Goal: Transaction & Acquisition: Download file/media

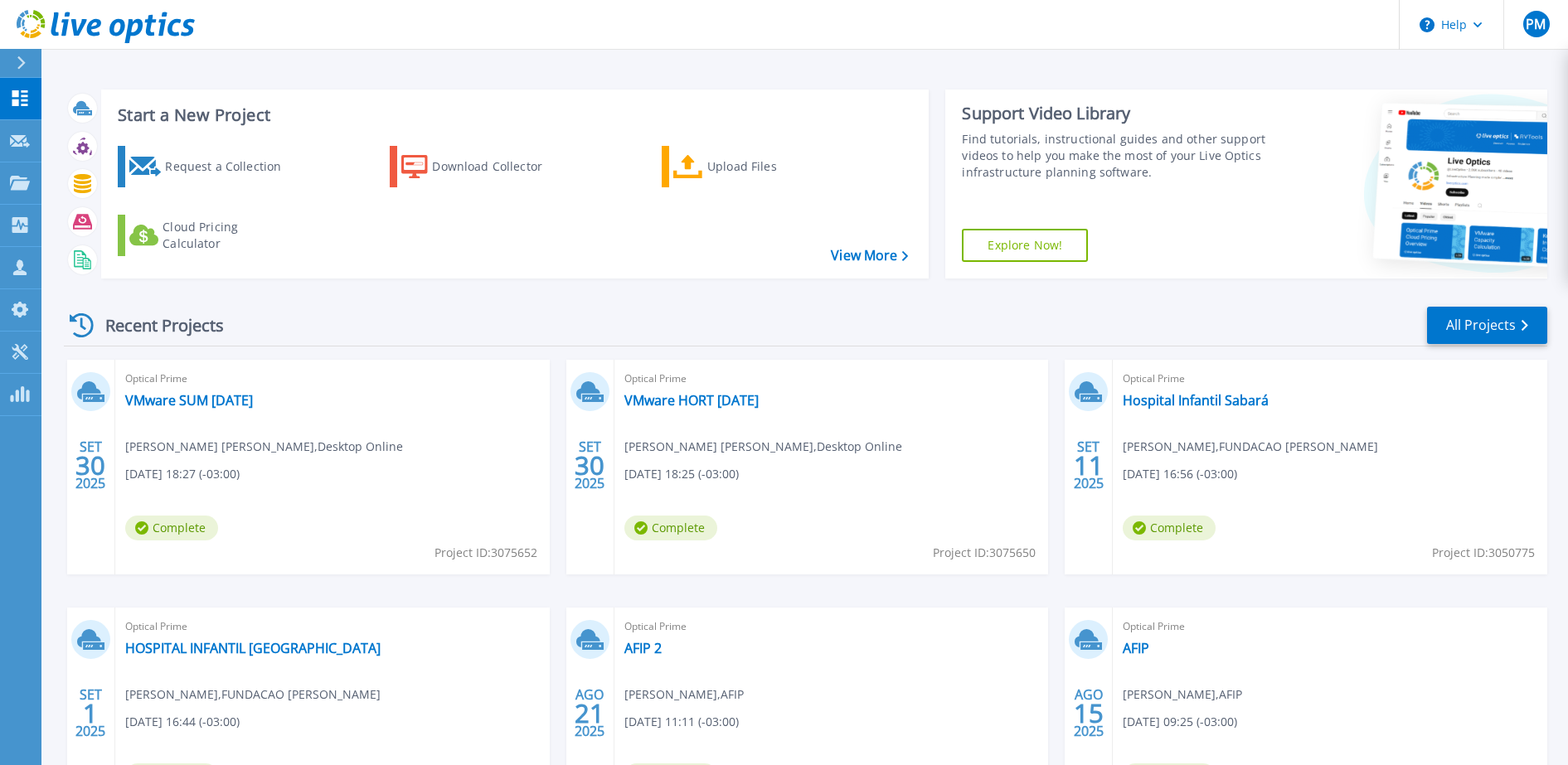
scroll to position [104, 0]
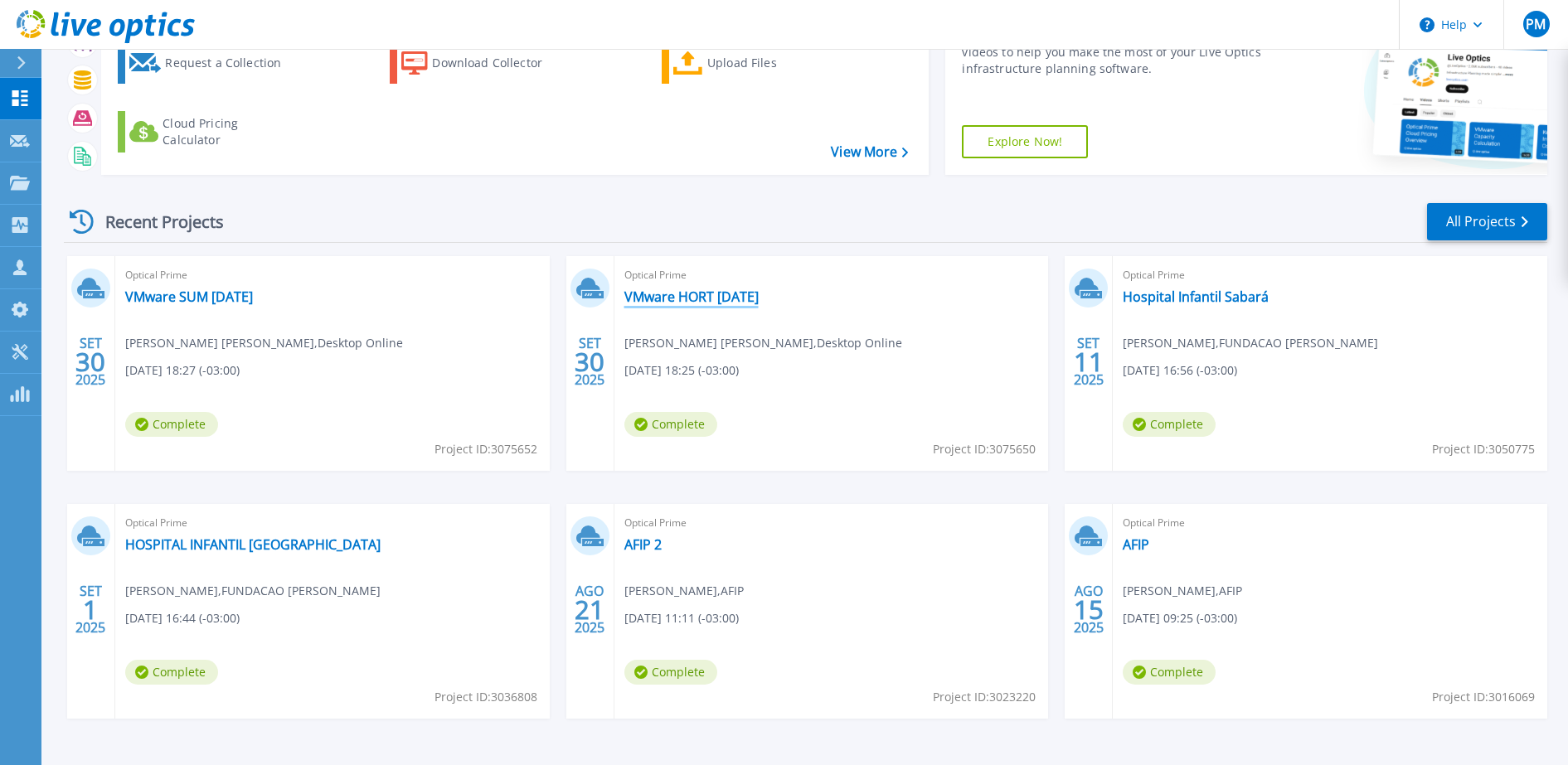
click at [678, 295] on link "VMware HORT [DATE]" at bounding box center [692, 297] width 134 height 17
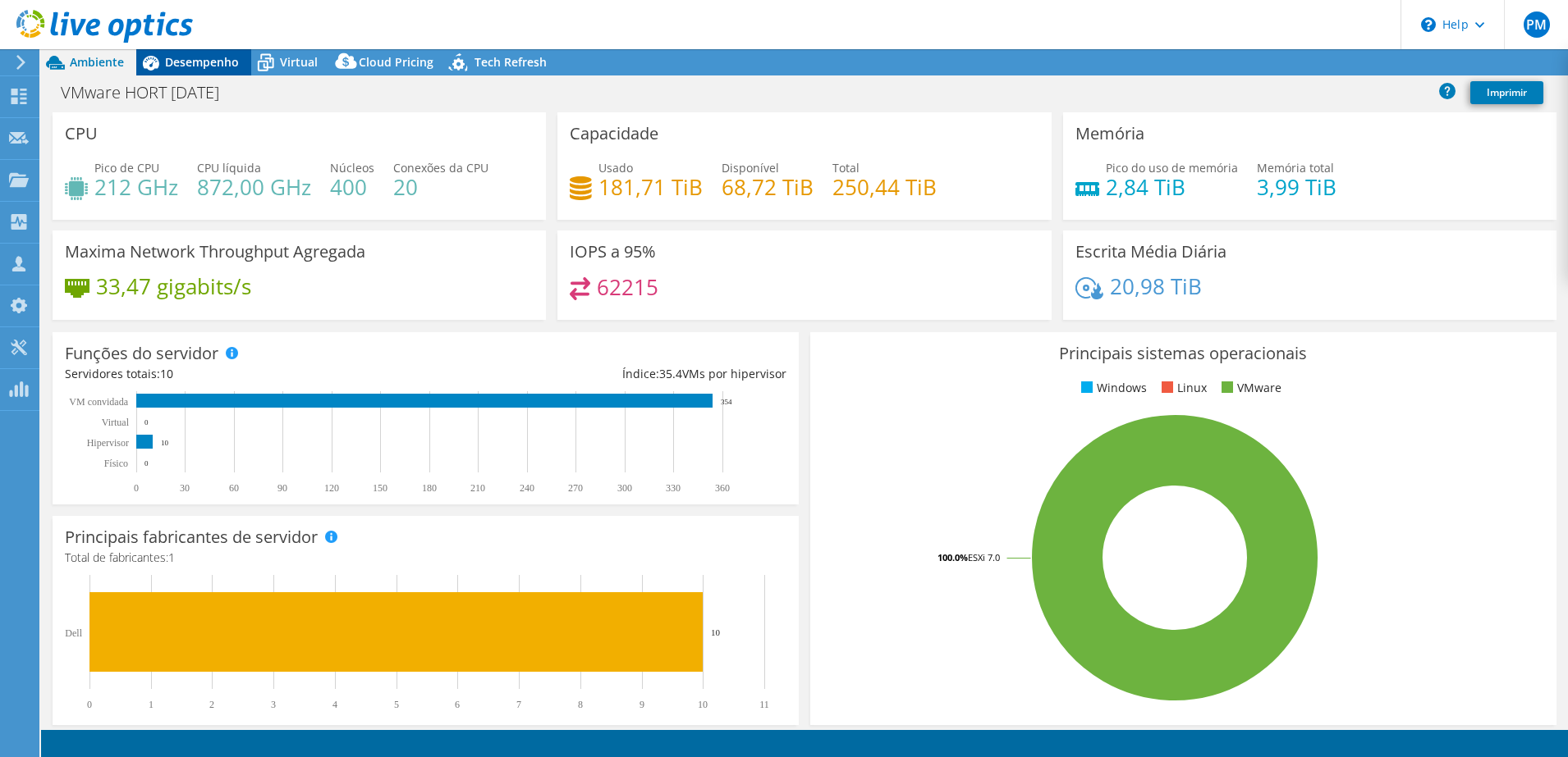
click at [211, 56] on span "Desempenho" at bounding box center [202, 62] width 74 height 16
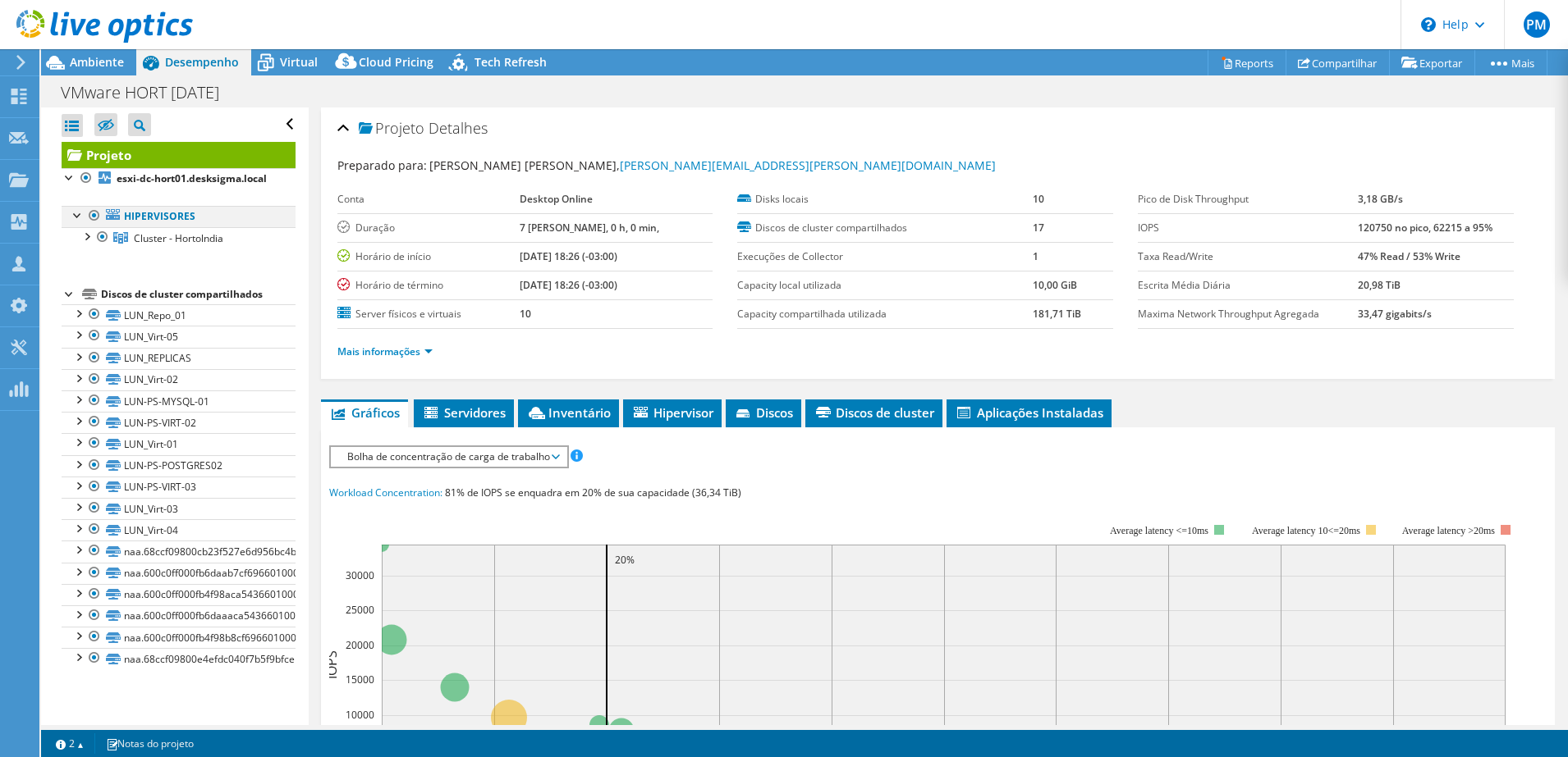
click at [76, 222] on div at bounding box center [77, 214] width 17 height 17
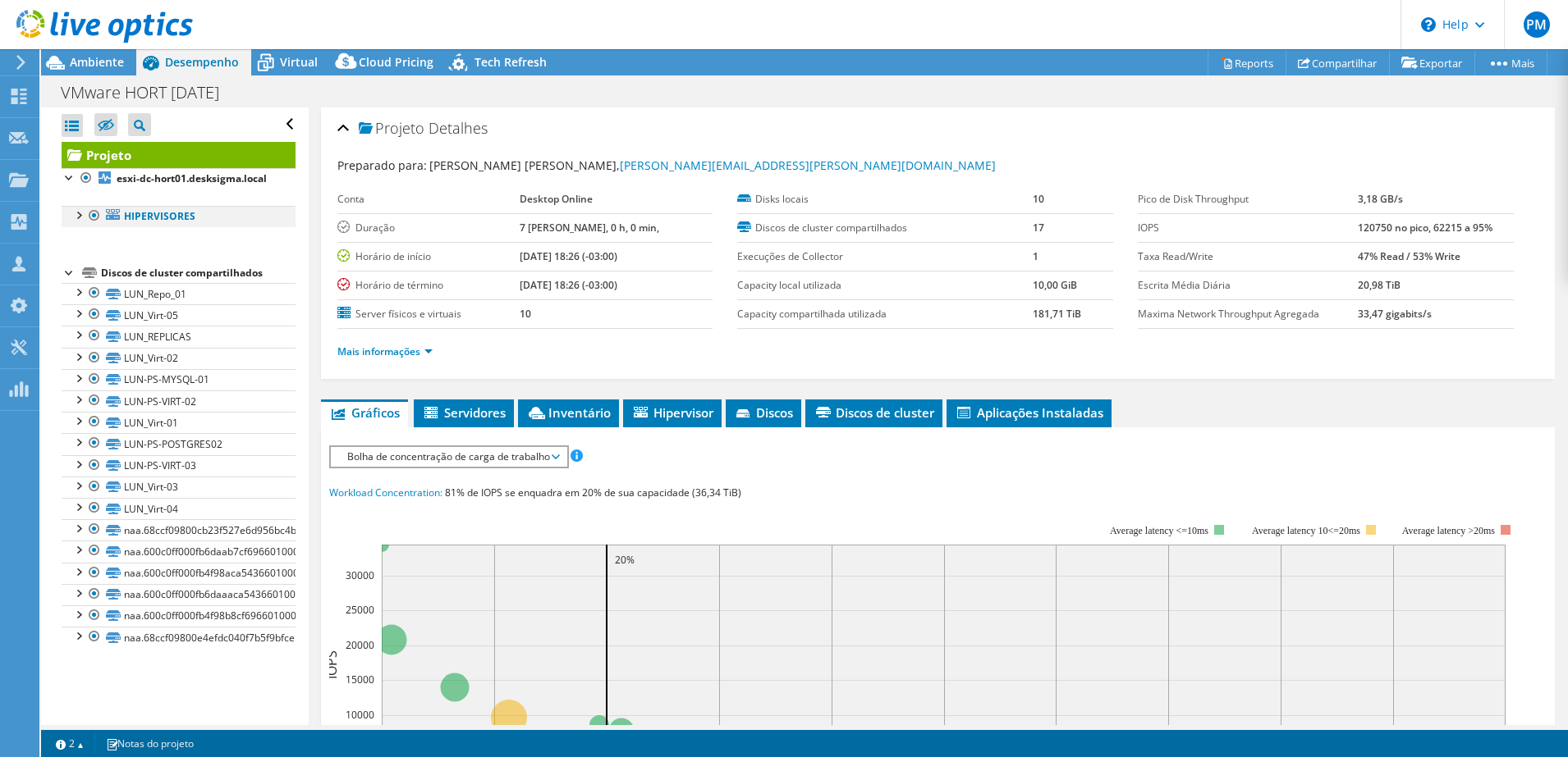
click at [76, 222] on div at bounding box center [77, 214] width 17 height 17
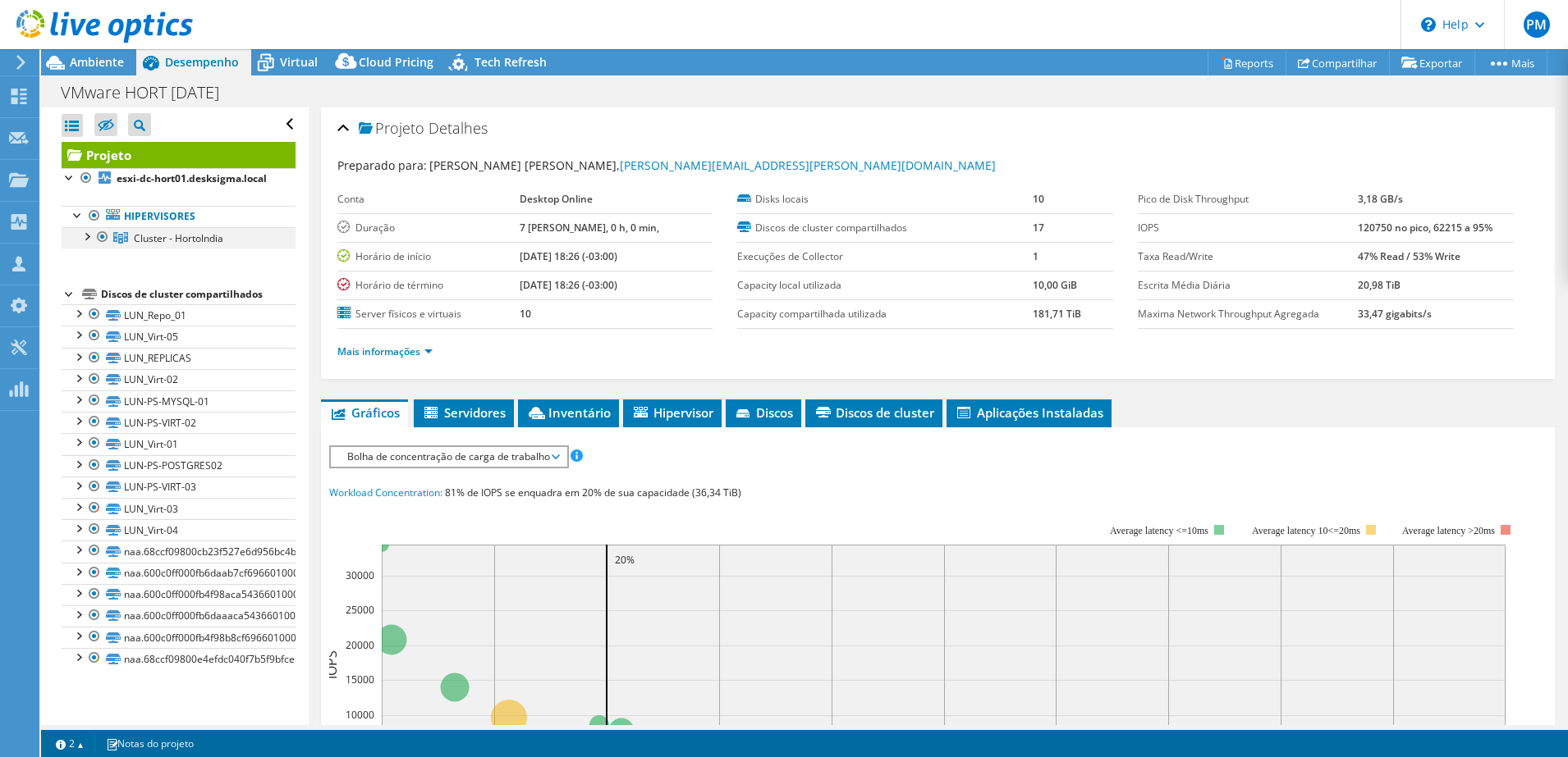
click at [85, 244] on div at bounding box center [86, 235] width 17 height 17
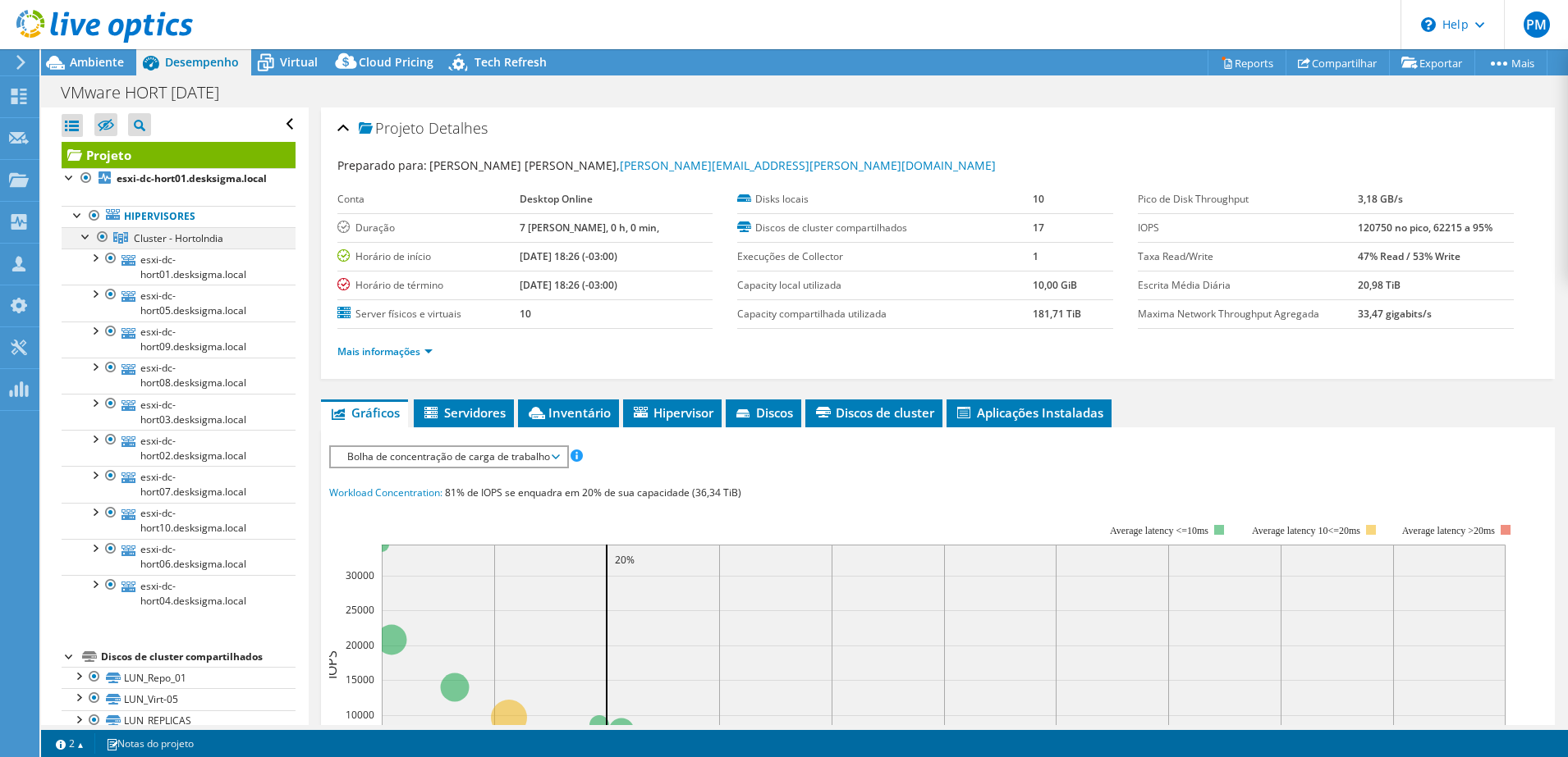
click at [85, 244] on div at bounding box center [86, 235] width 17 height 17
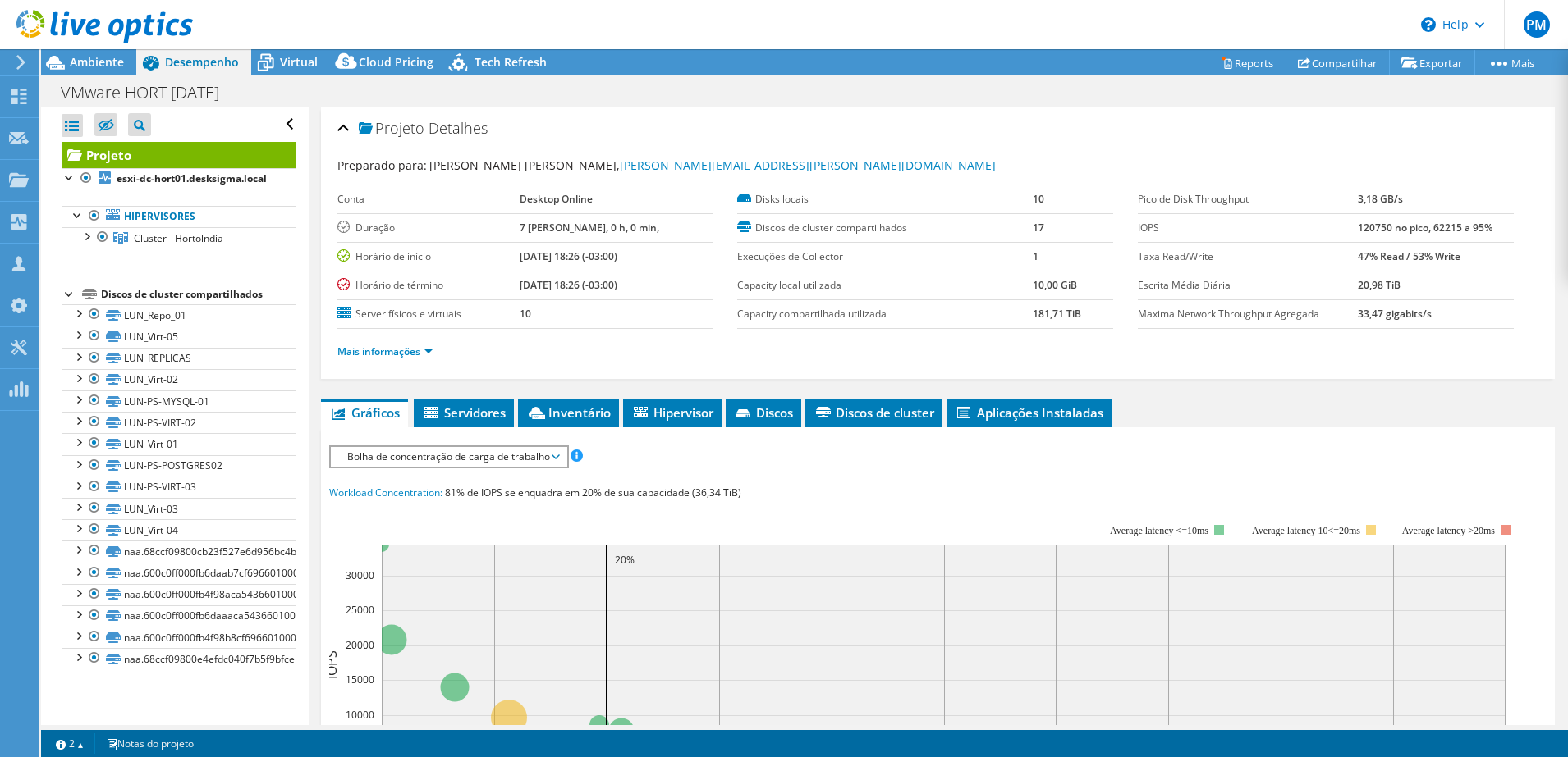
click at [109, 50] on div at bounding box center [96, 27] width 193 height 55
click at [108, 53] on div at bounding box center [96, 27] width 193 height 55
click at [108, 59] on span "Ambiente" at bounding box center [96, 62] width 54 height 16
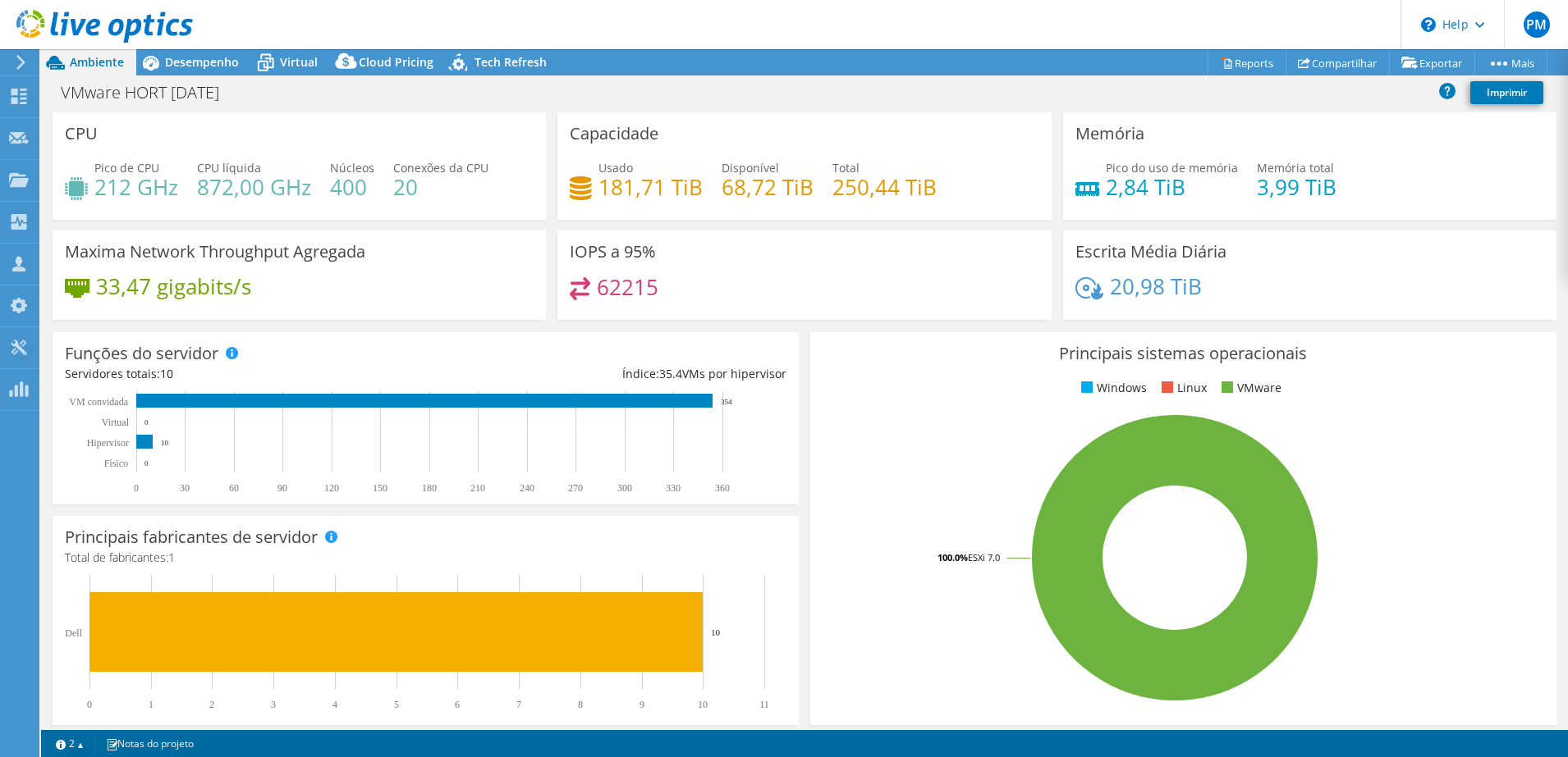
click at [100, 64] on span "Ambiente" at bounding box center [96, 62] width 54 height 16
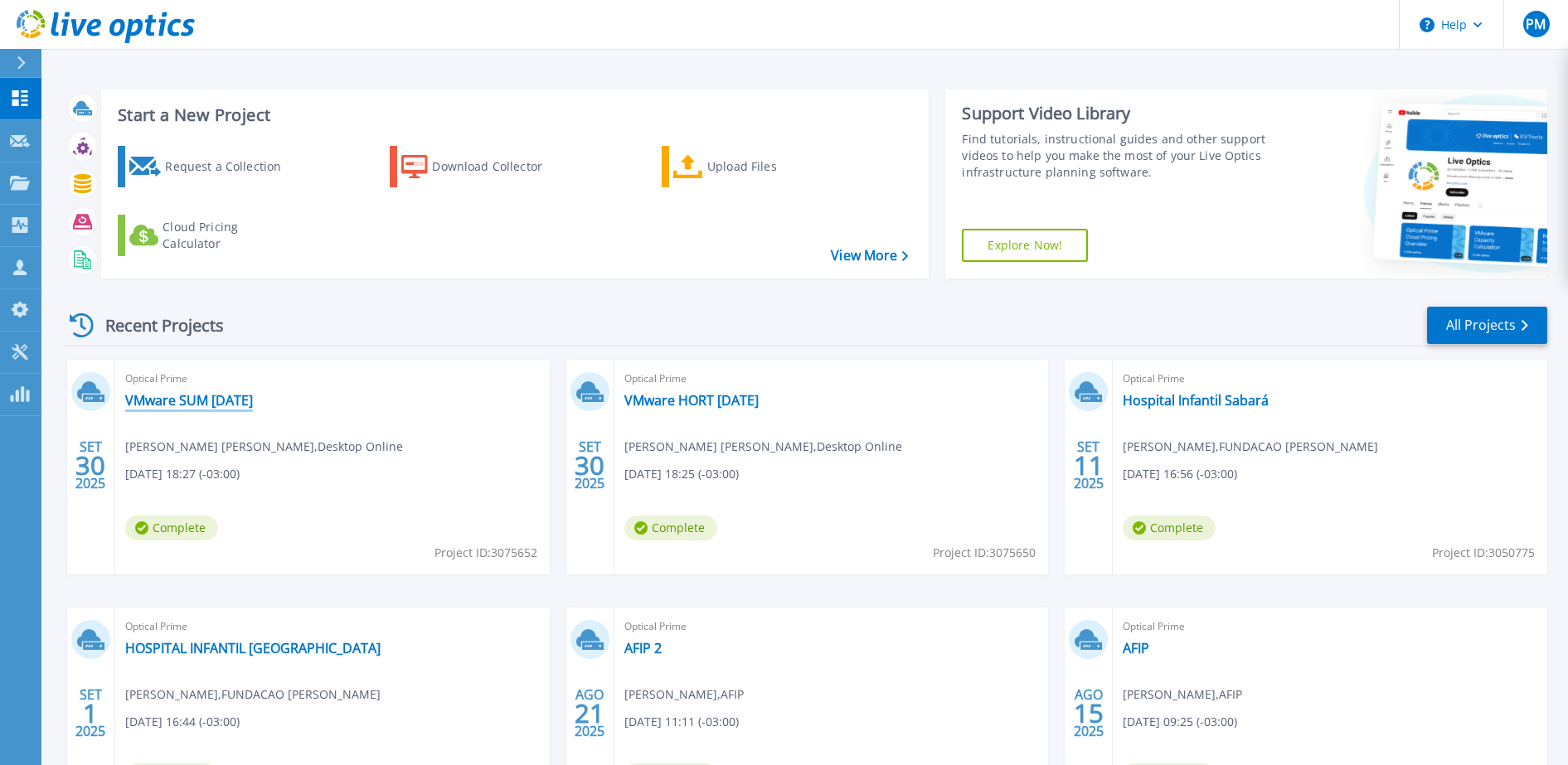
click at [210, 400] on link "VMware SUM [DATE]" at bounding box center [189, 400] width 127 height 17
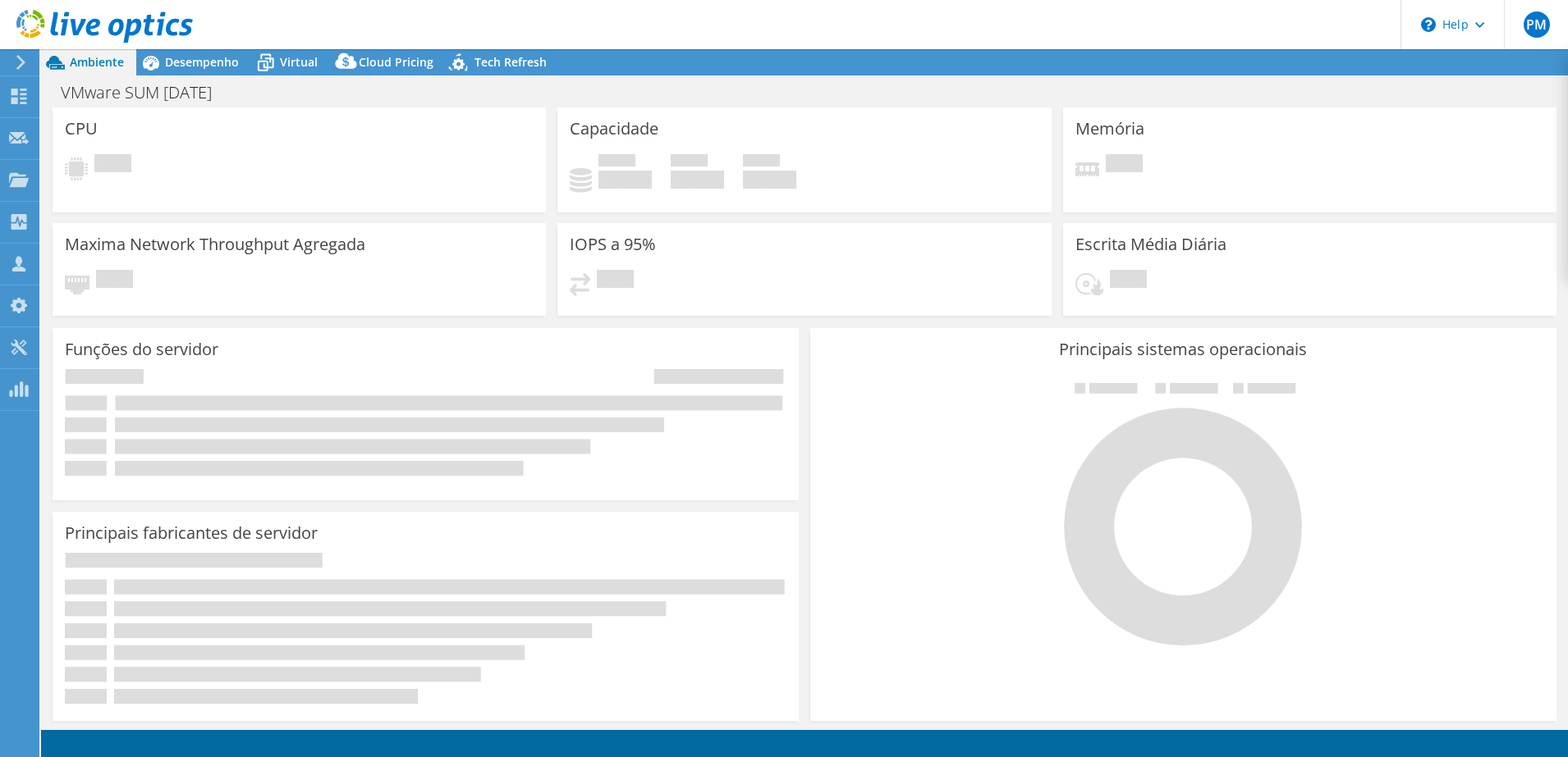
select select "USD"
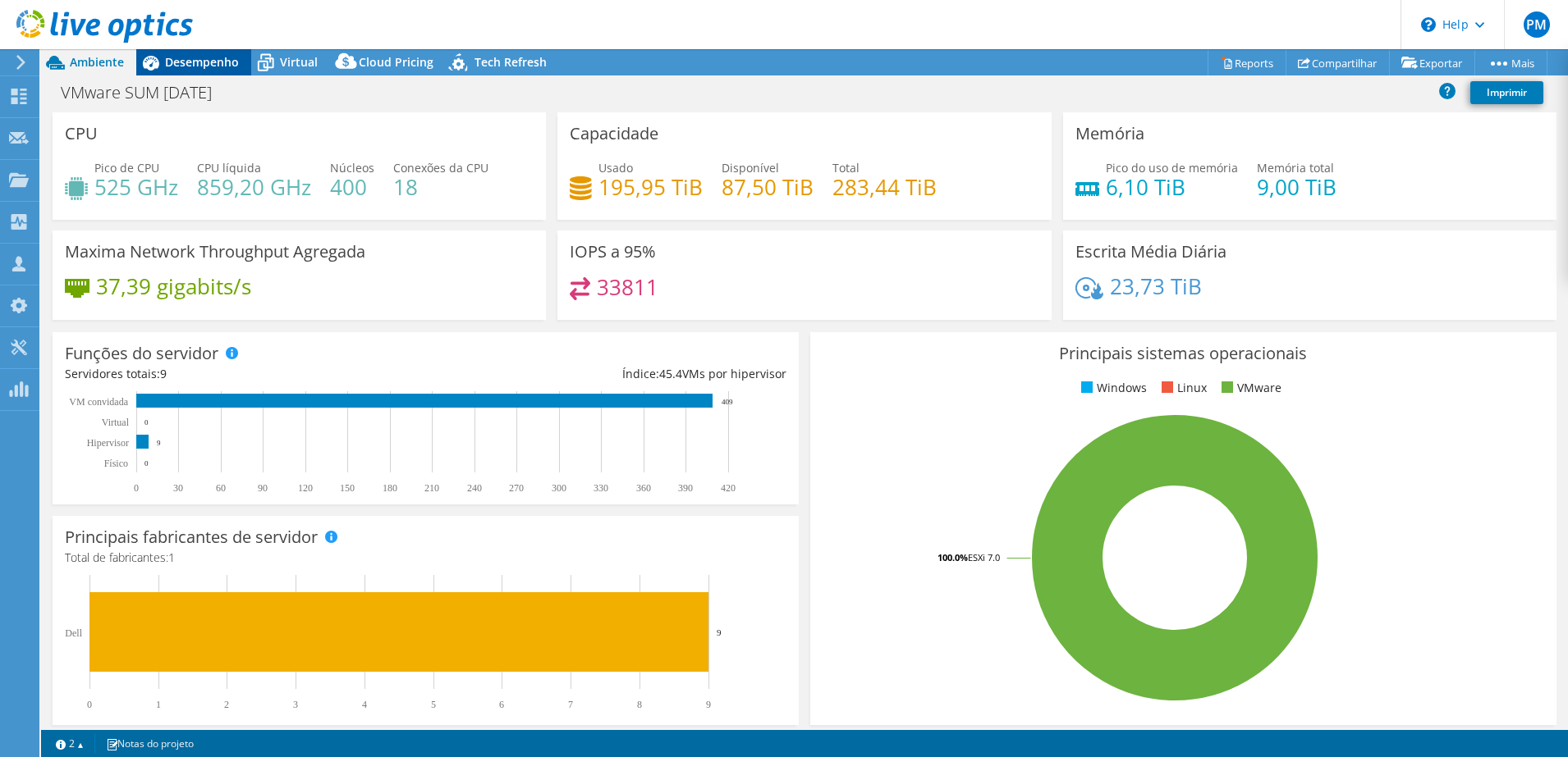
click at [207, 62] on span "Desempenho" at bounding box center [202, 62] width 74 height 16
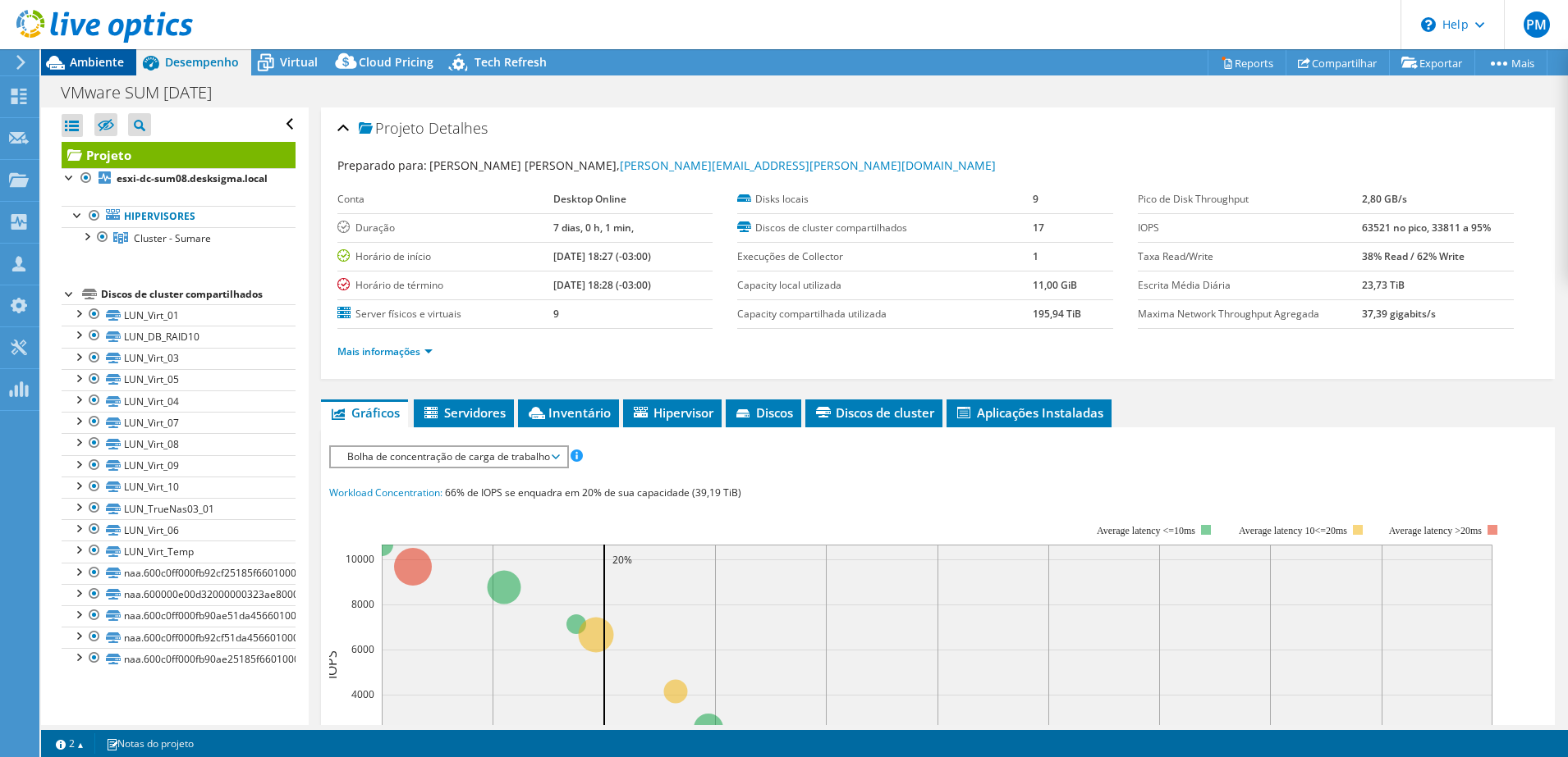
click at [112, 67] on span "Ambiente" at bounding box center [96, 62] width 54 height 16
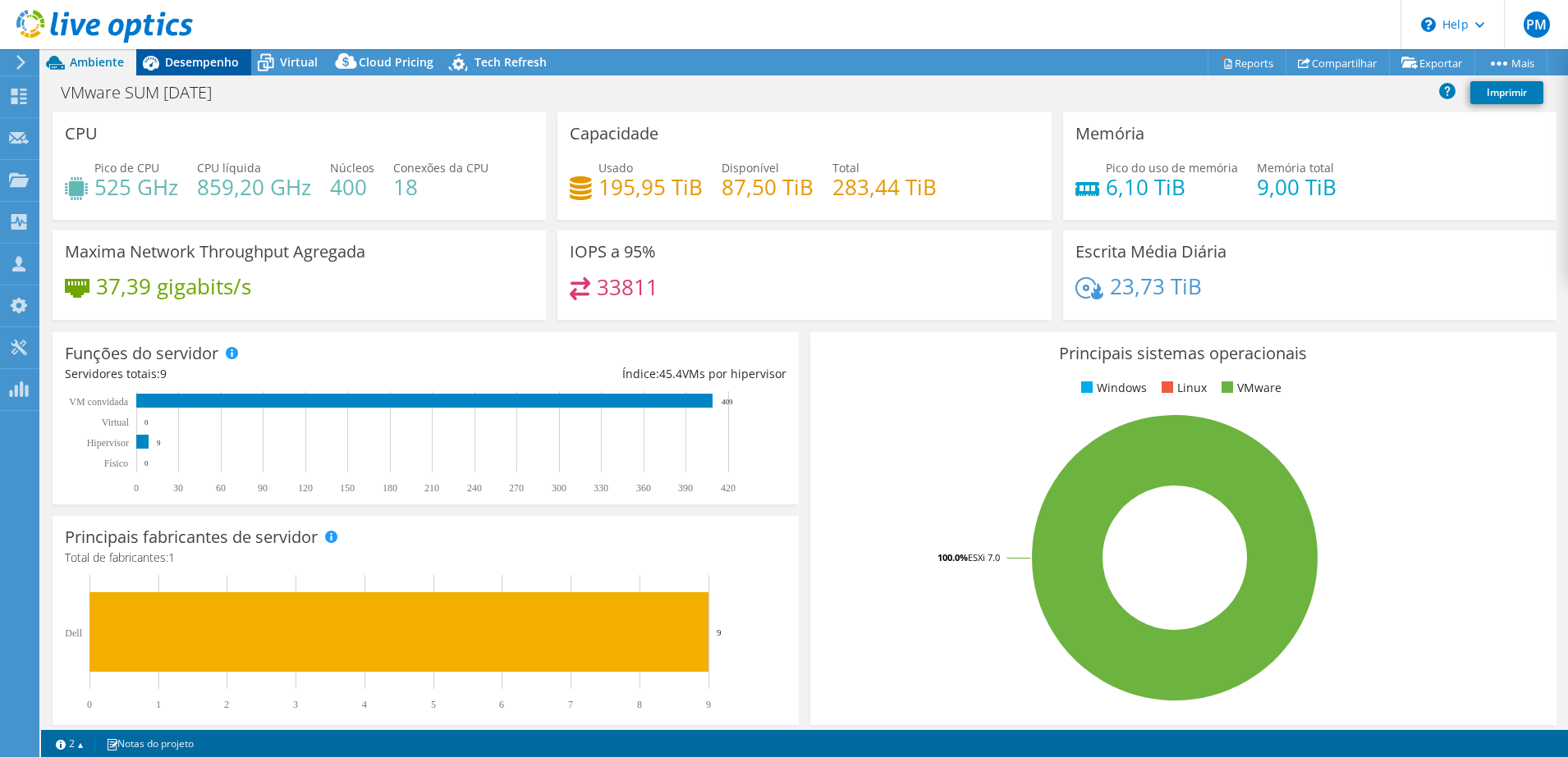
click at [202, 59] on span "Desempenho" at bounding box center [202, 62] width 74 height 16
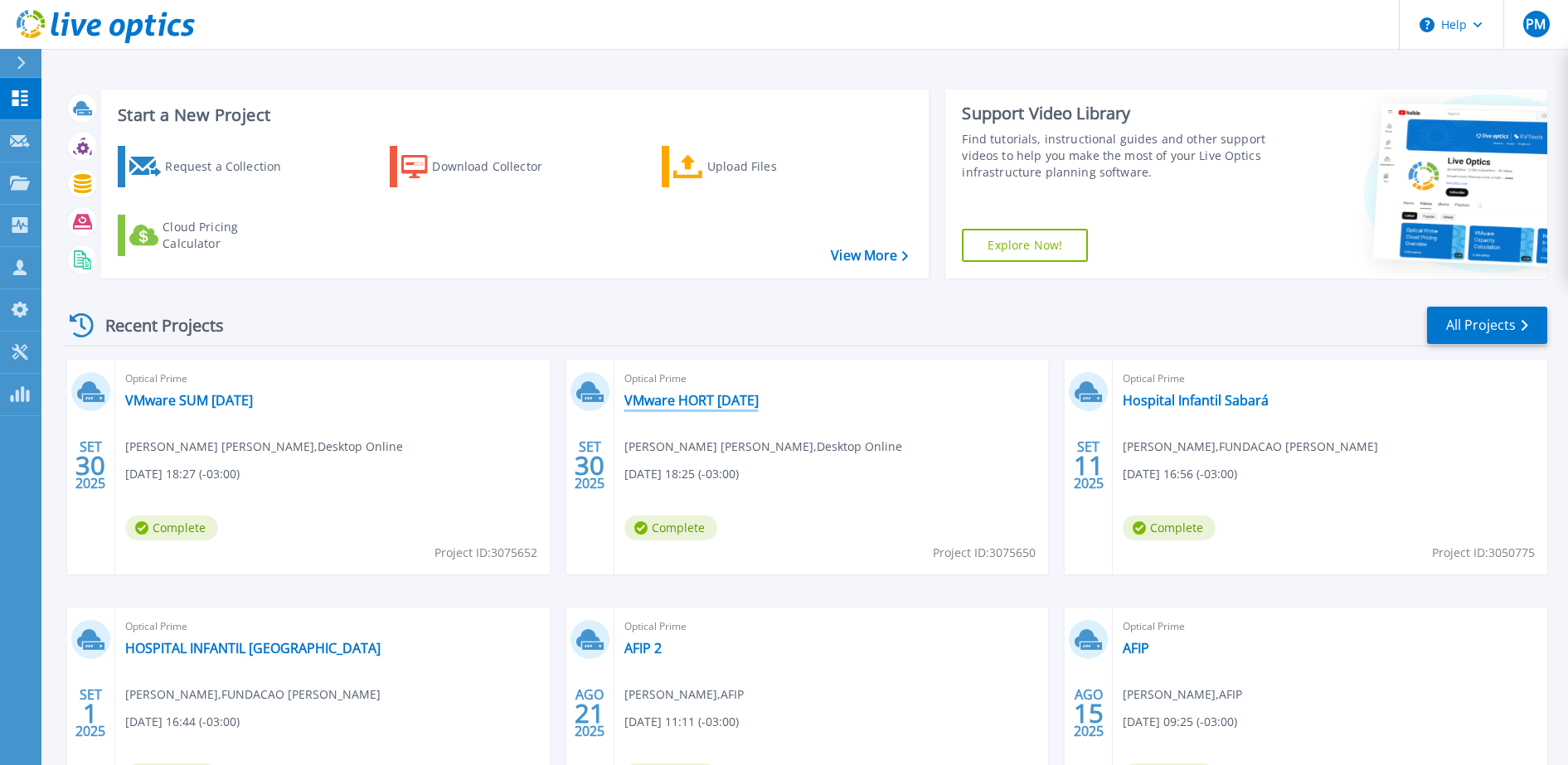
click at [642, 392] on link "VMware HORT [DATE]" at bounding box center [692, 400] width 134 height 17
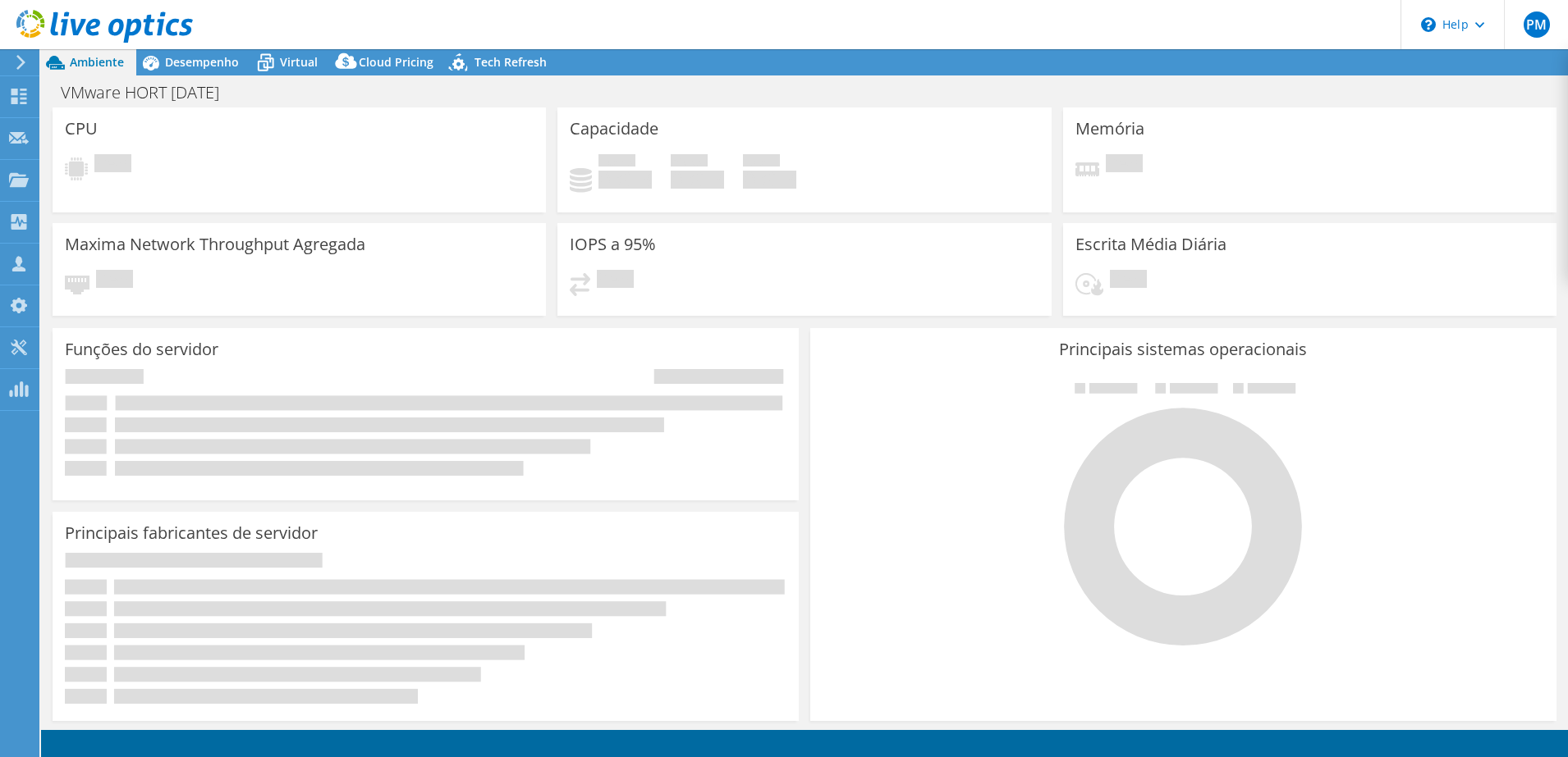
select select "USD"
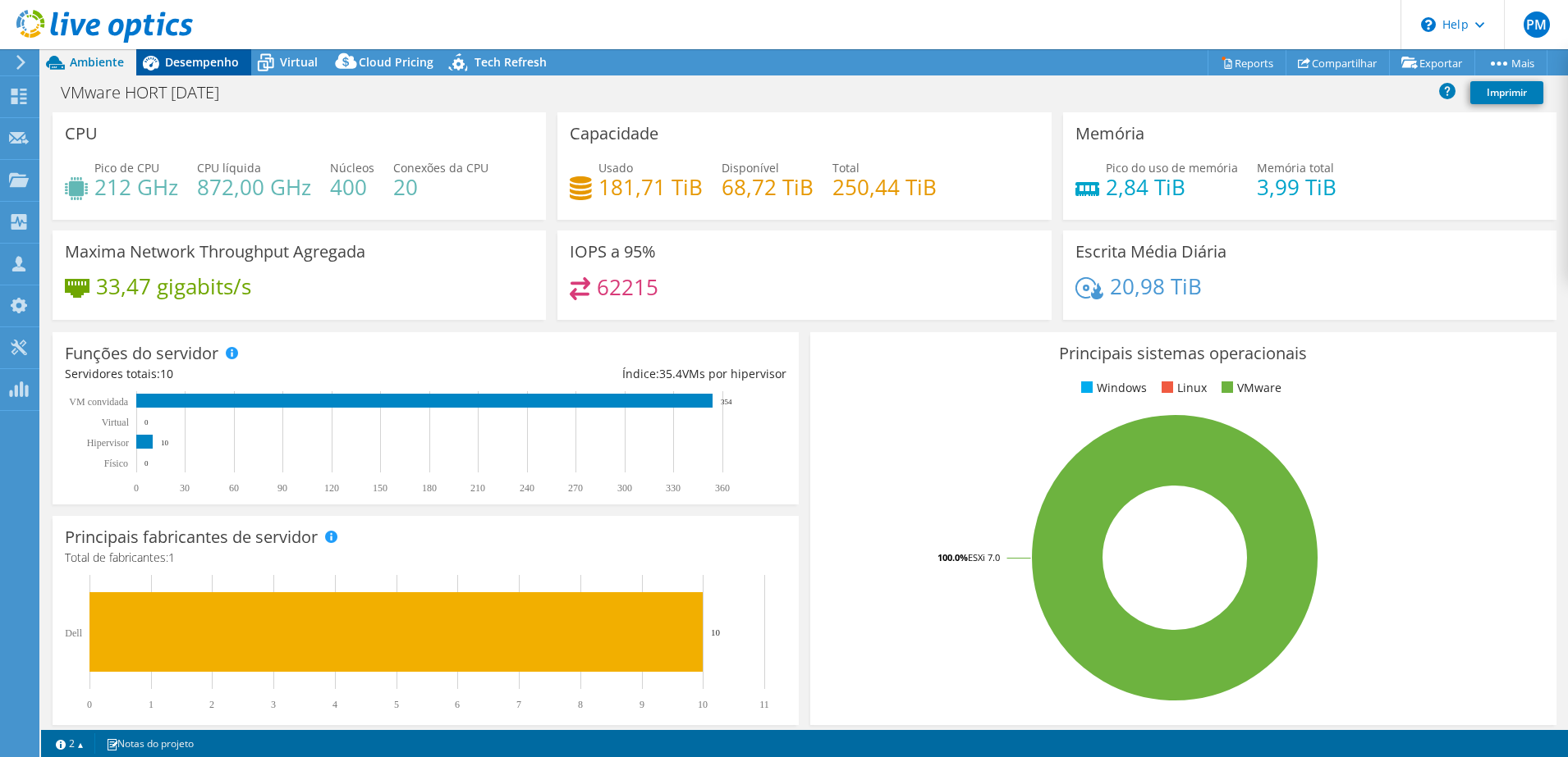
click at [218, 67] on span "Desempenho" at bounding box center [202, 62] width 74 height 16
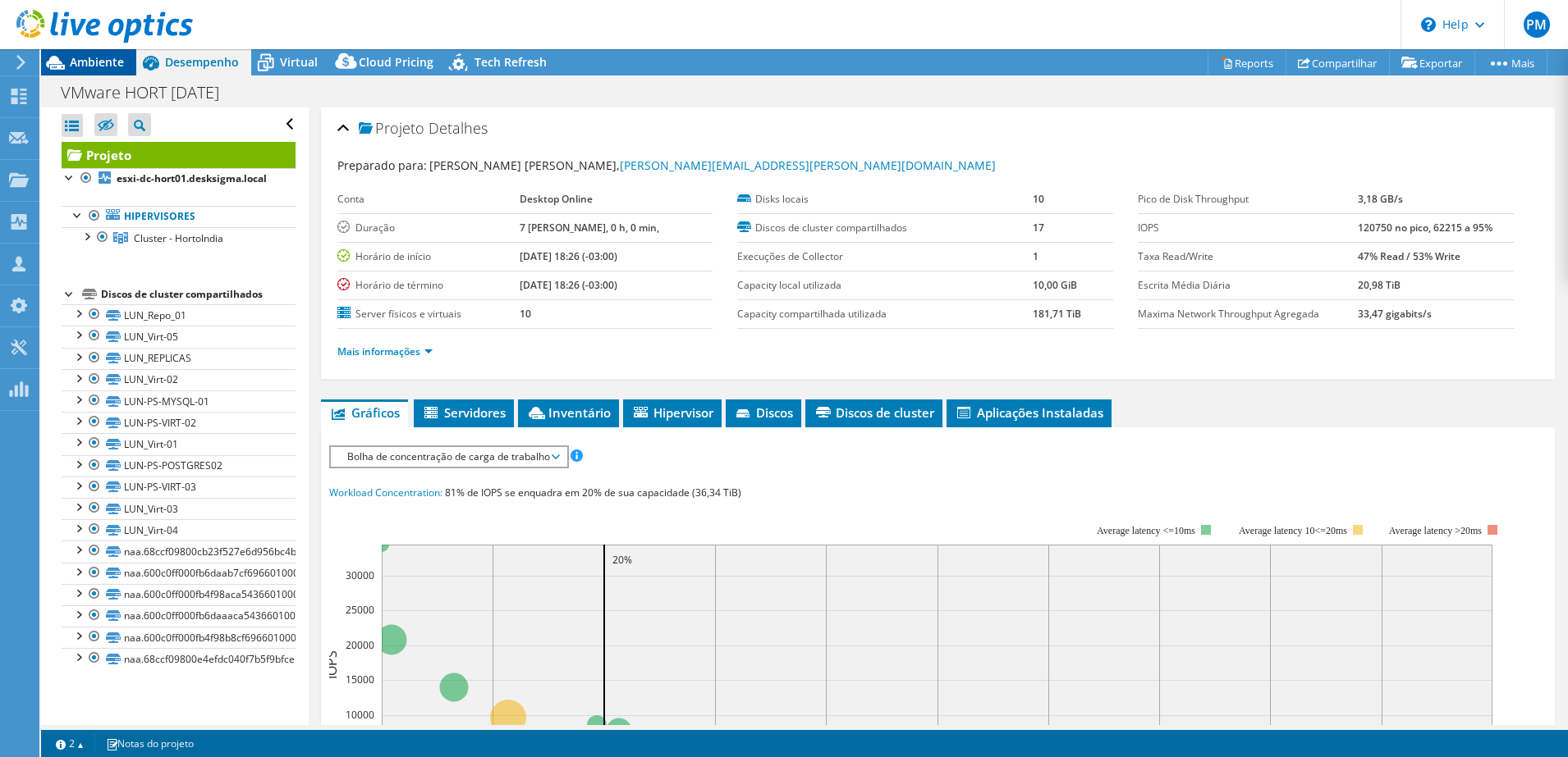
click at [94, 67] on span "Ambiente" at bounding box center [96, 62] width 54 height 16
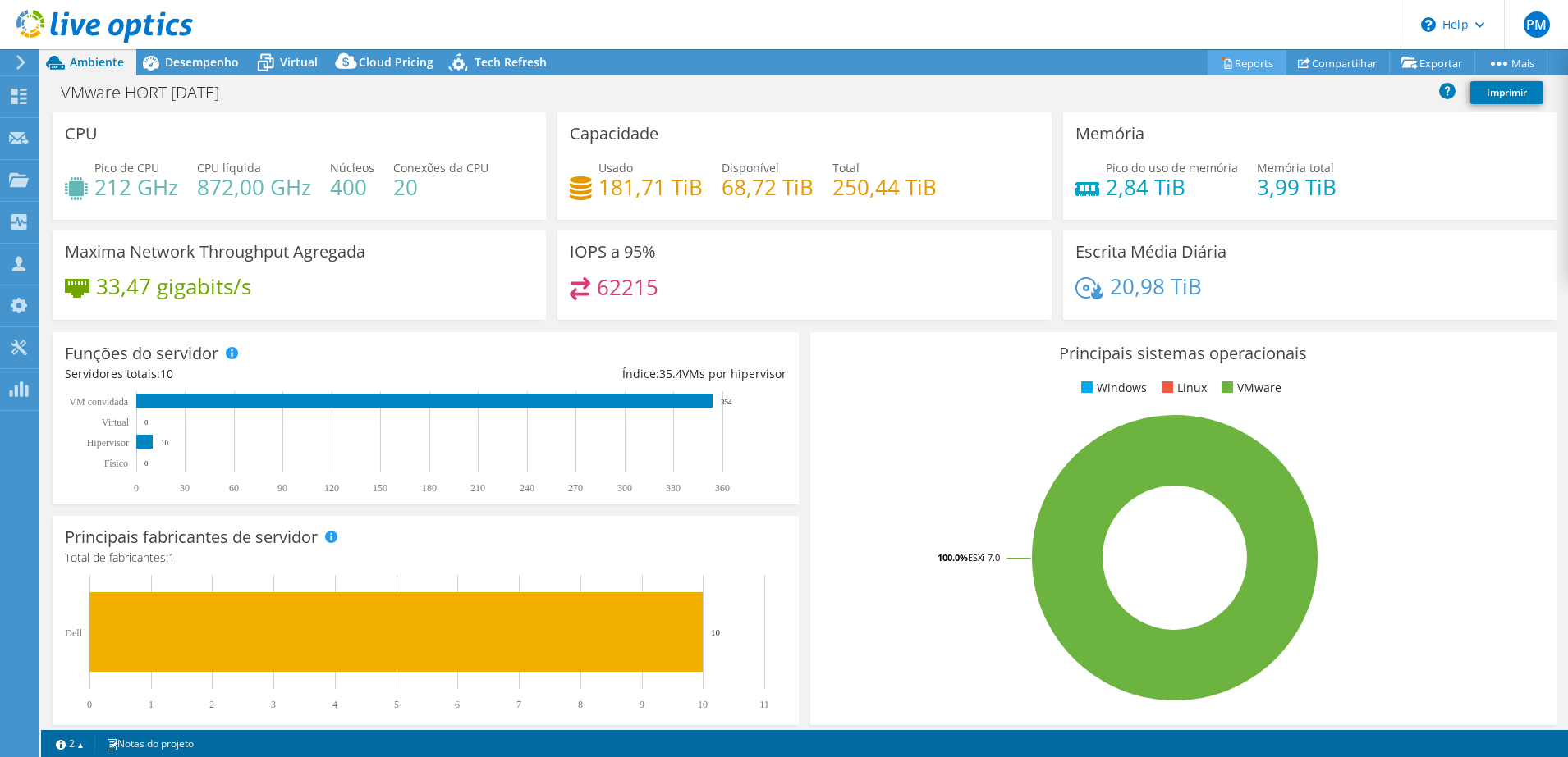
click at [1253, 67] on link "Reports" at bounding box center [1246, 63] width 79 height 25
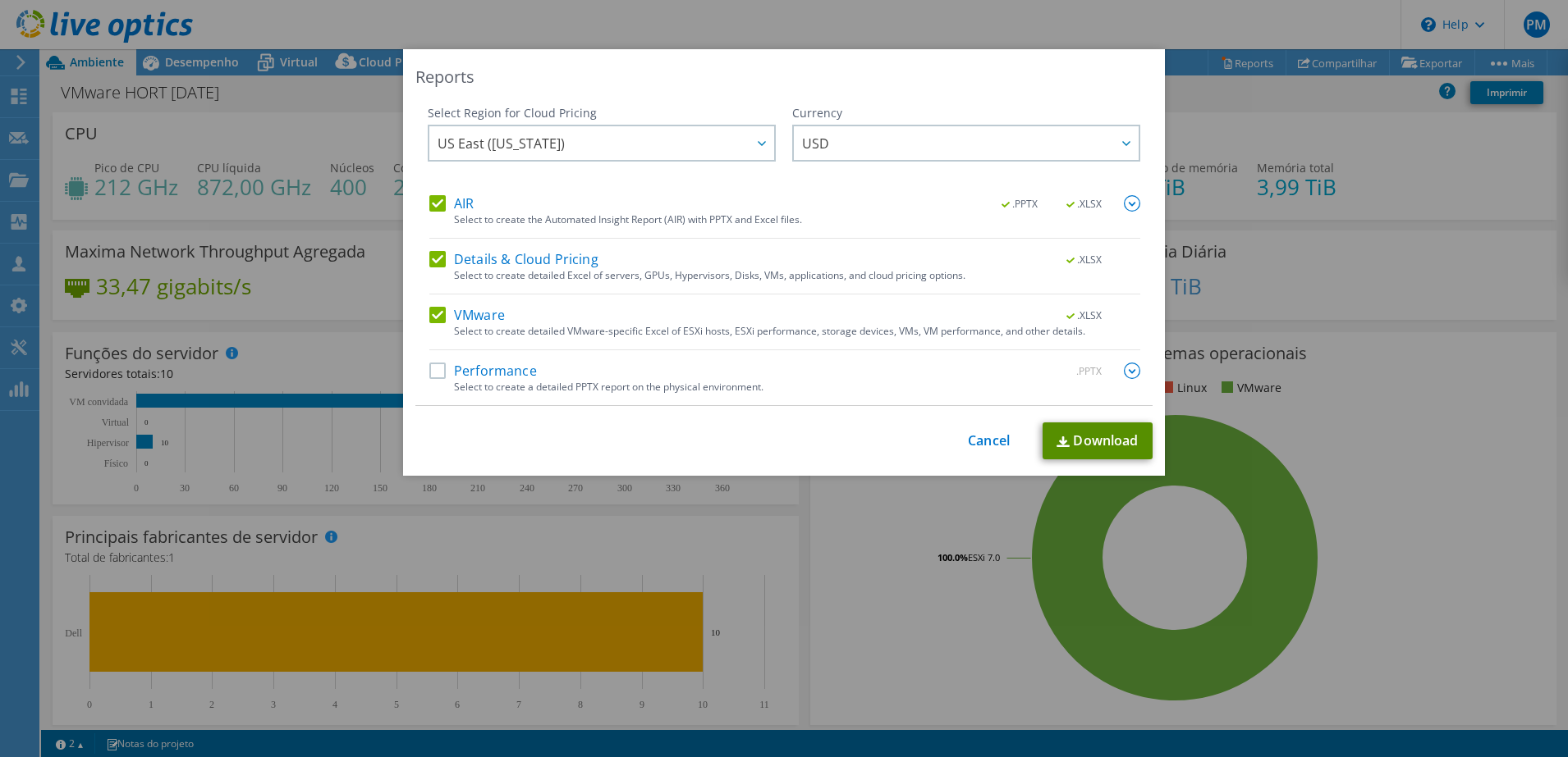
click at [1109, 443] on link "Download" at bounding box center [1098, 441] width 110 height 37
click at [997, 441] on link "Cancel" at bounding box center [988, 441] width 42 height 16
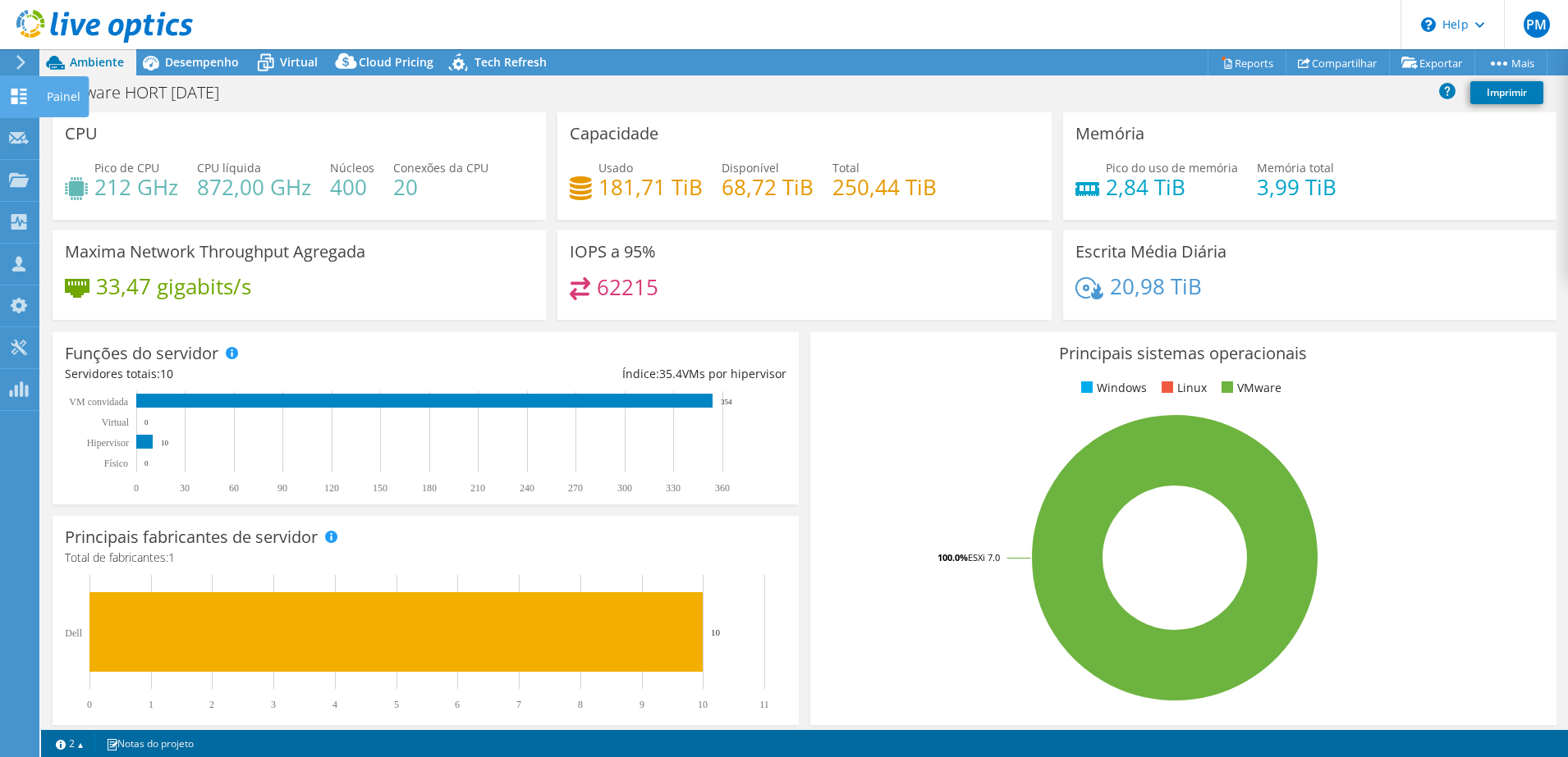
click at [10, 94] on icon at bounding box center [19, 97] width 20 height 16
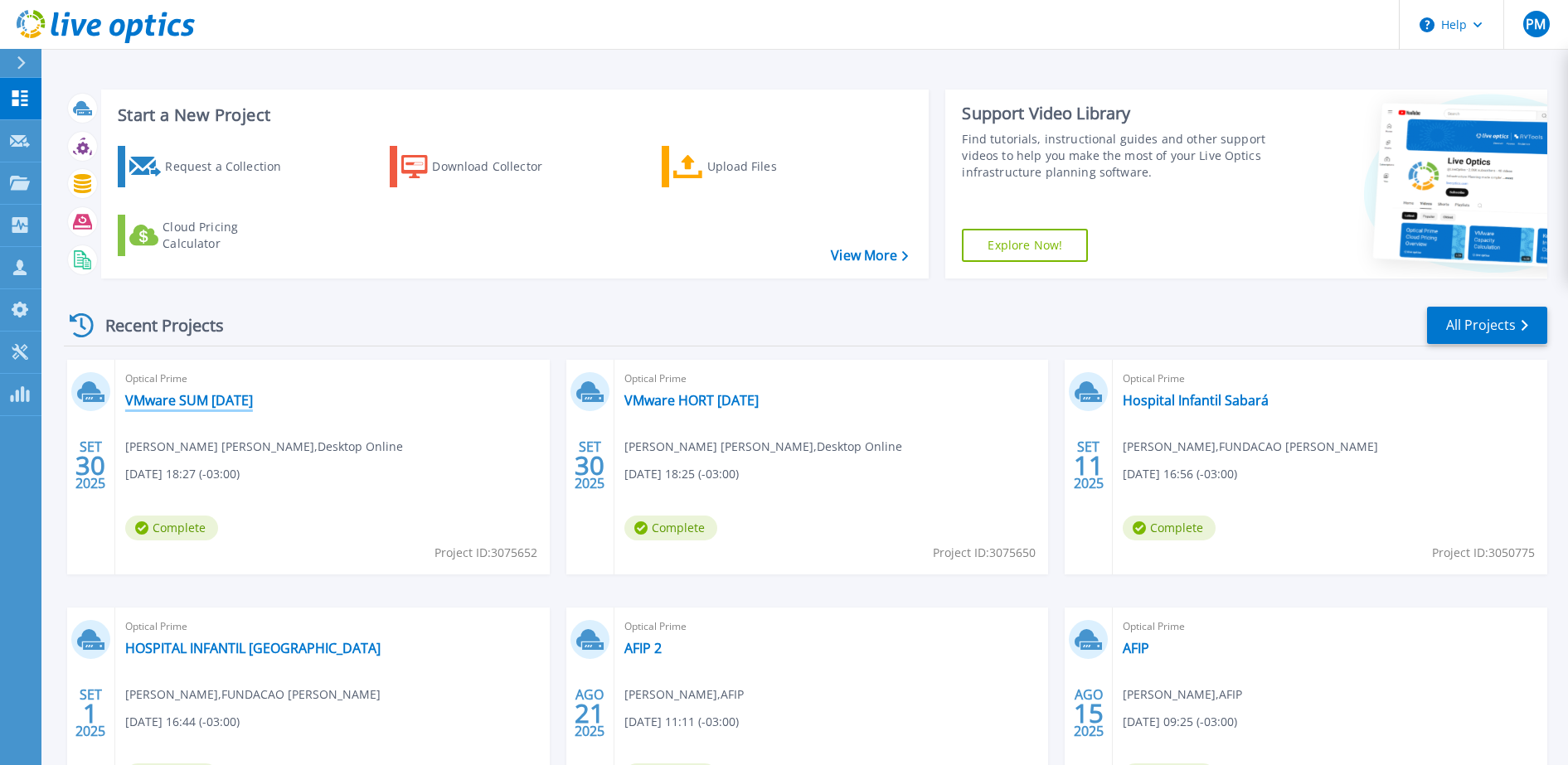
click at [245, 407] on link "VMware SUM [DATE]" at bounding box center [189, 400] width 127 height 17
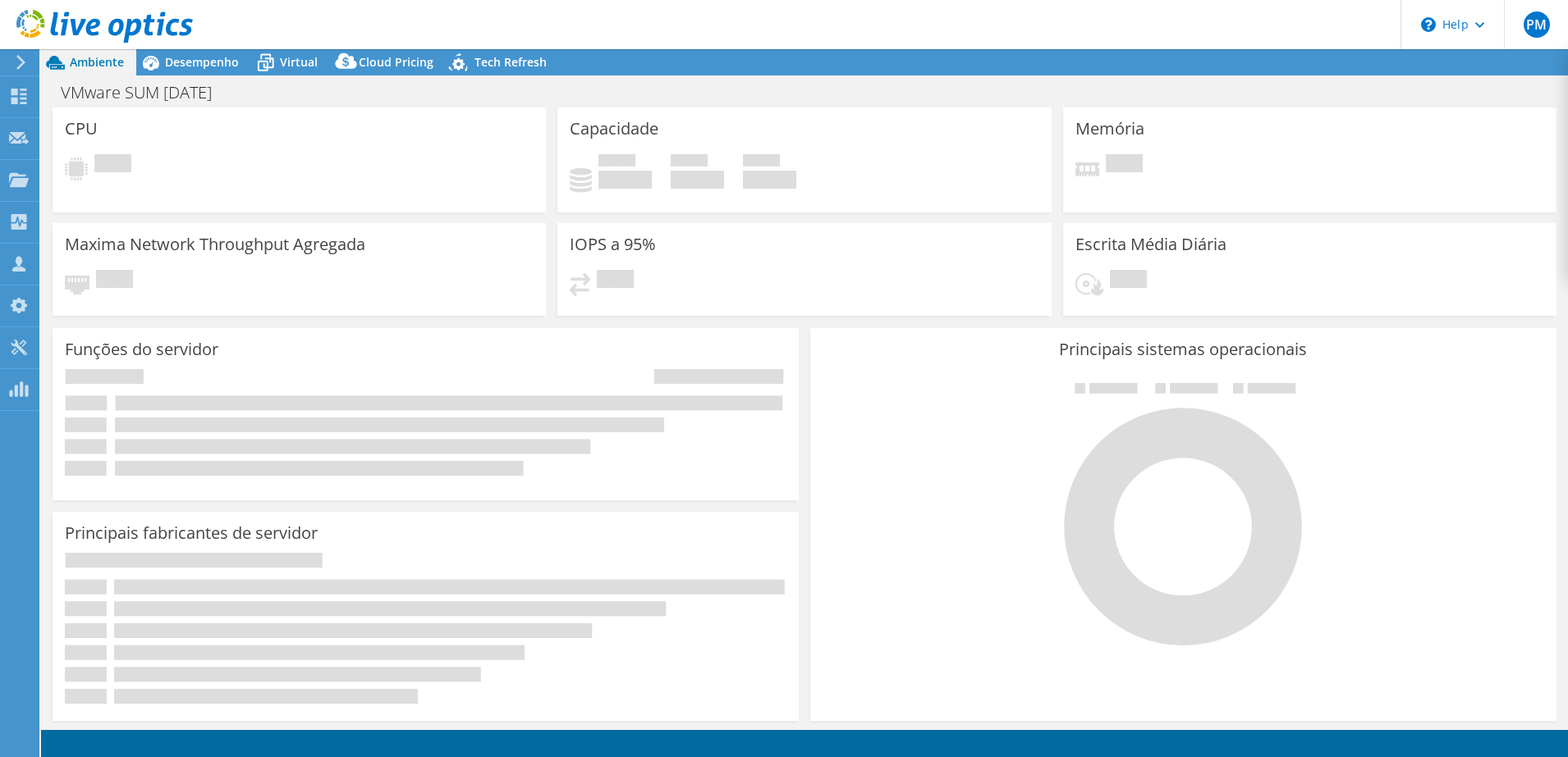
select select "USD"
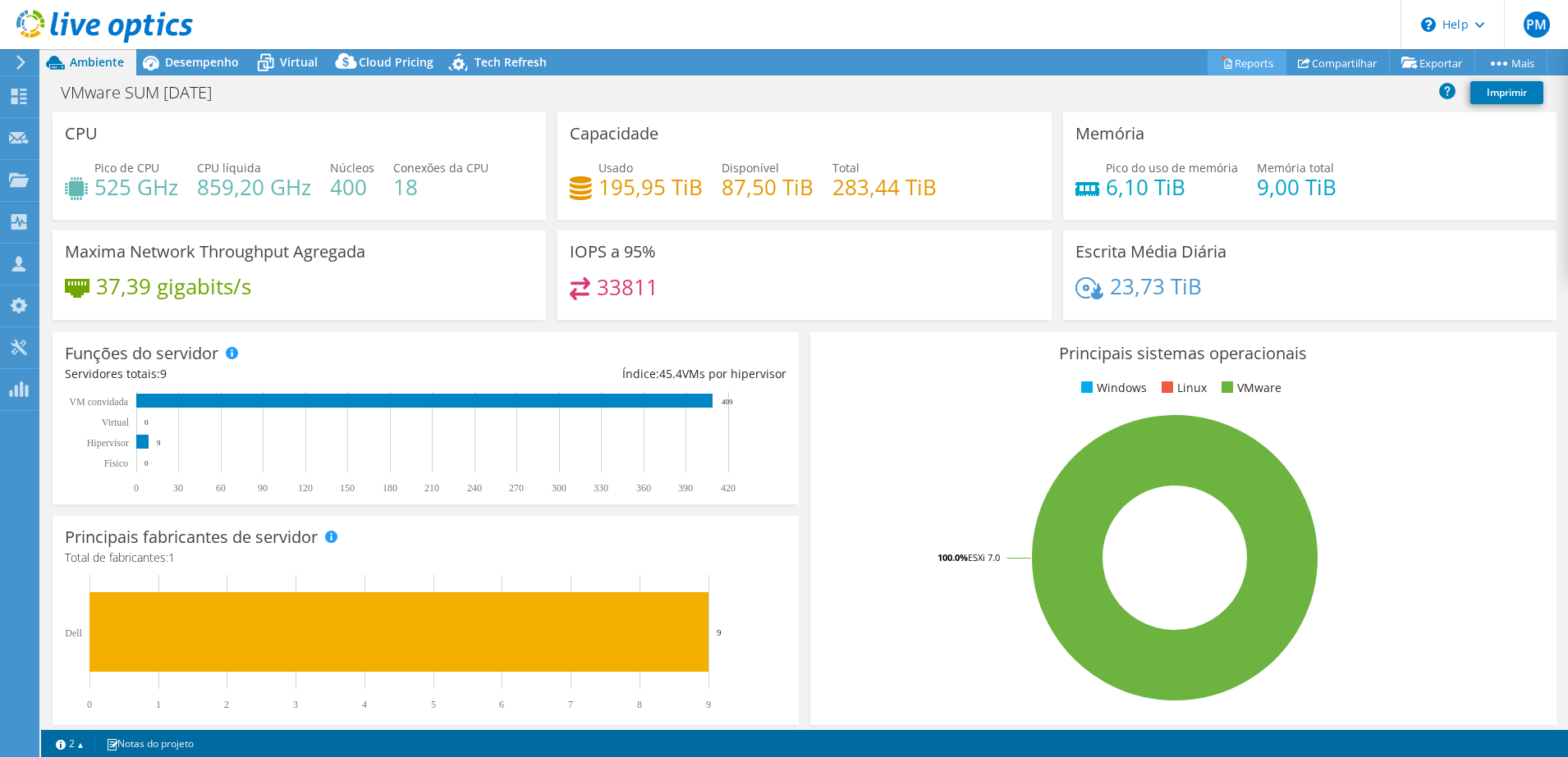
click at [1247, 67] on link "Reports" at bounding box center [1246, 63] width 79 height 25
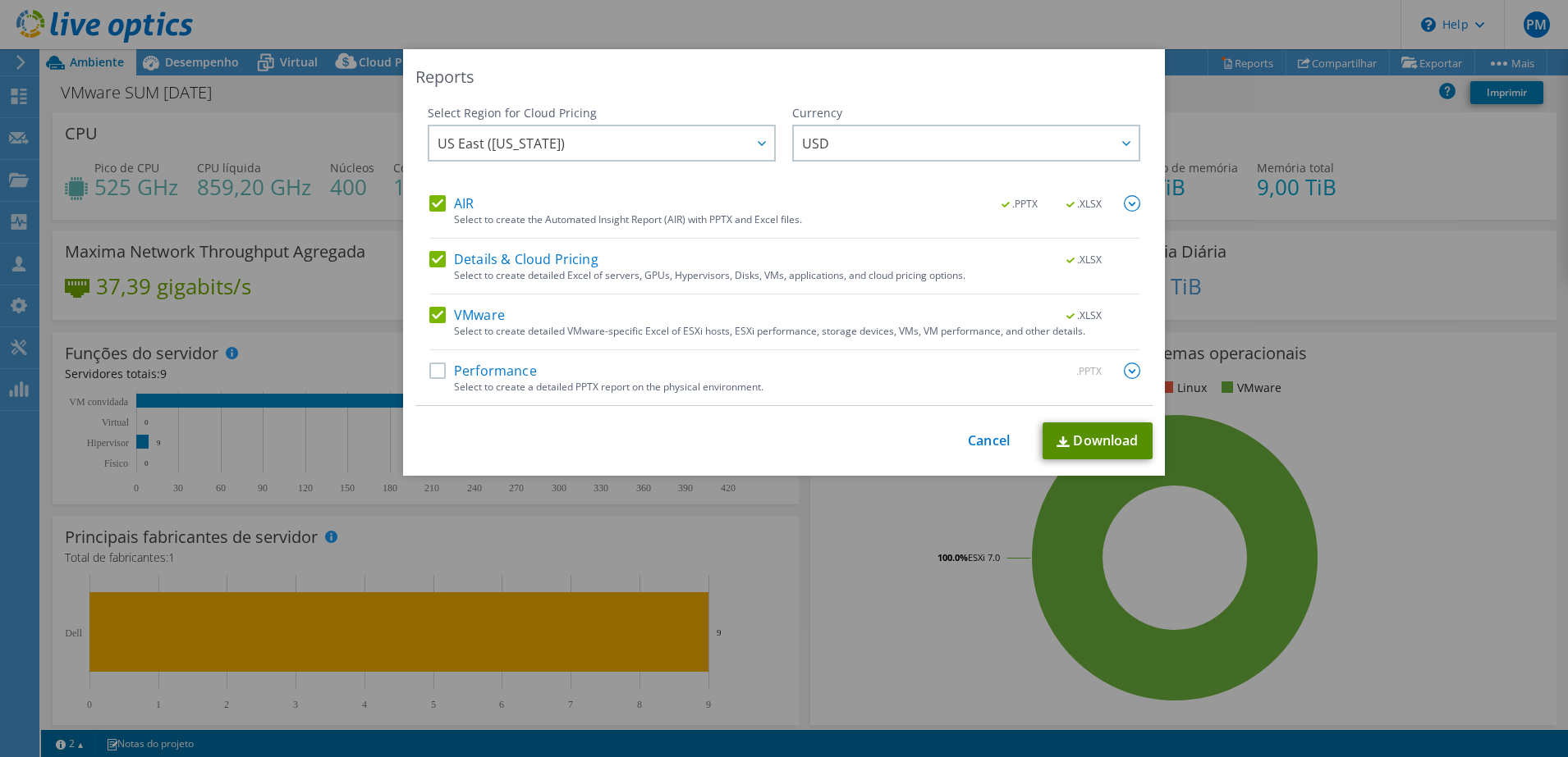
click at [1071, 442] on link "Download" at bounding box center [1098, 441] width 110 height 37
click at [992, 433] on link "Cancel" at bounding box center [988, 441] width 42 height 16
